Goal: Task Accomplishment & Management: Complete application form

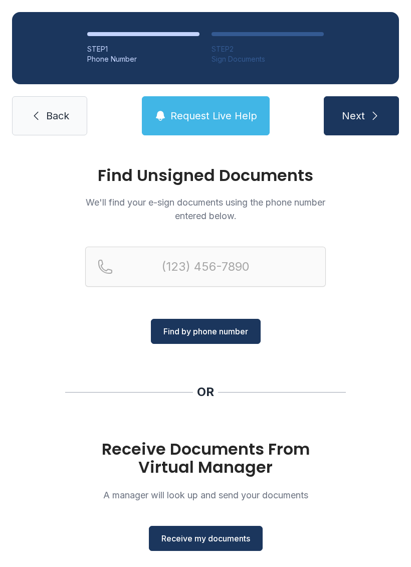
click at [232, 541] on span "Receive my documents" at bounding box center [206, 539] width 89 height 12
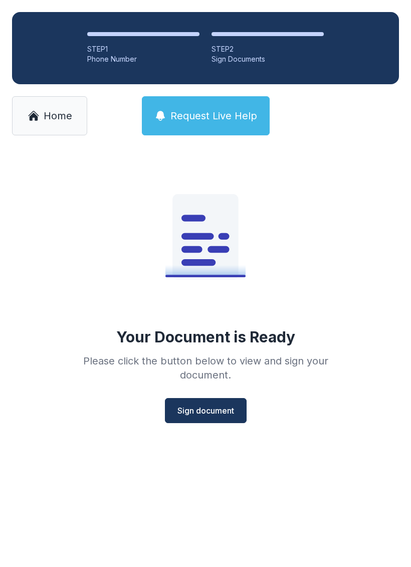
click at [228, 409] on span "Sign document" at bounding box center [206, 411] width 57 height 12
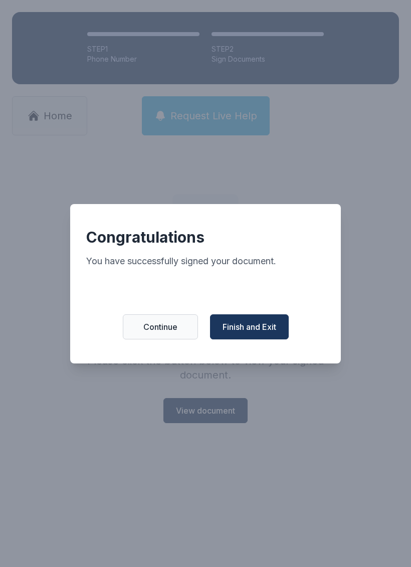
click at [273, 330] on span "Finish and Exit" at bounding box center [250, 327] width 54 height 12
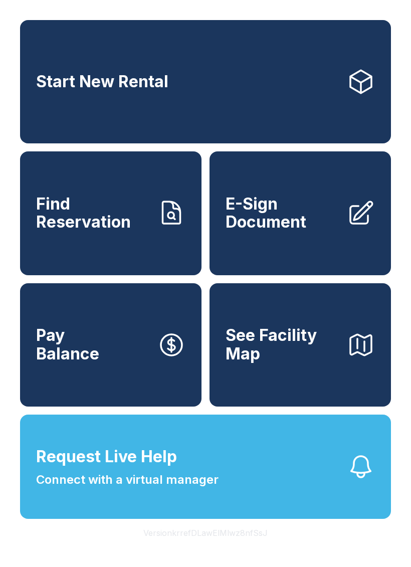
click at [326, 232] on span "E-Sign Document" at bounding box center [282, 213] width 113 height 37
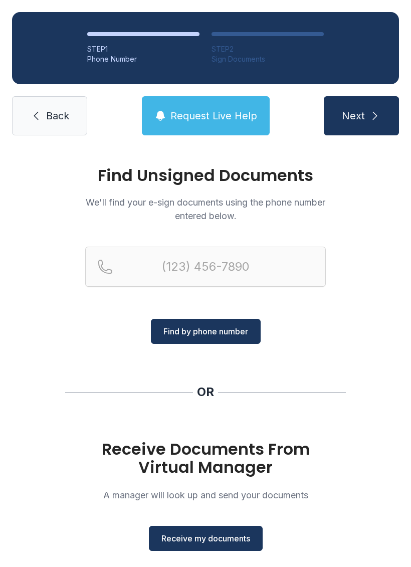
click at [208, 526] on button "Receive my documents" at bounding box center [206, 538] width 114 height 25
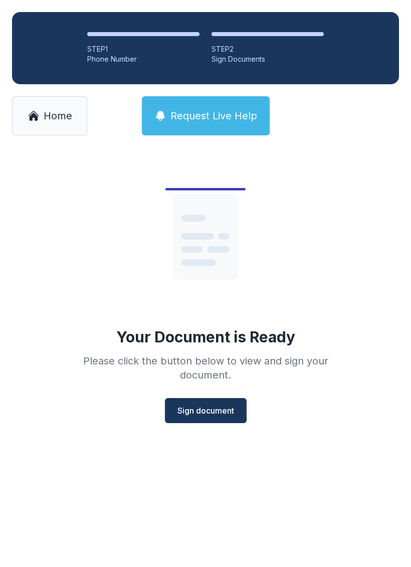
click at [234, 400] on button "Sign document" at bounding box center [206, 410] width 82 height 25
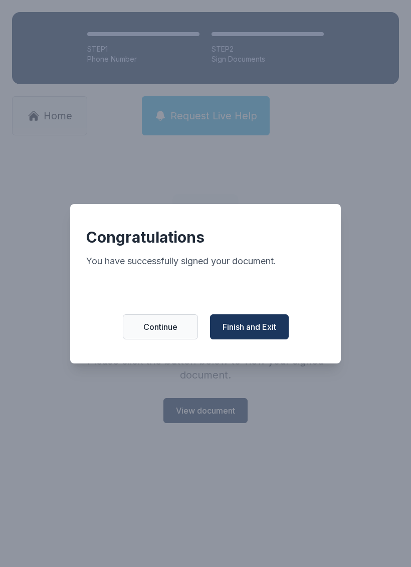
click at [266, 318] on div "Congratulations You have successfully signed your document. Continue Finish and…" at bounding box center [205, 284] width 271 height 160
click at [263, 333] on span "Finish and Exit" at bounding box center [250, 327] width 54 height 12
